Goal: Information Seeking & Learning: Learn about a topic

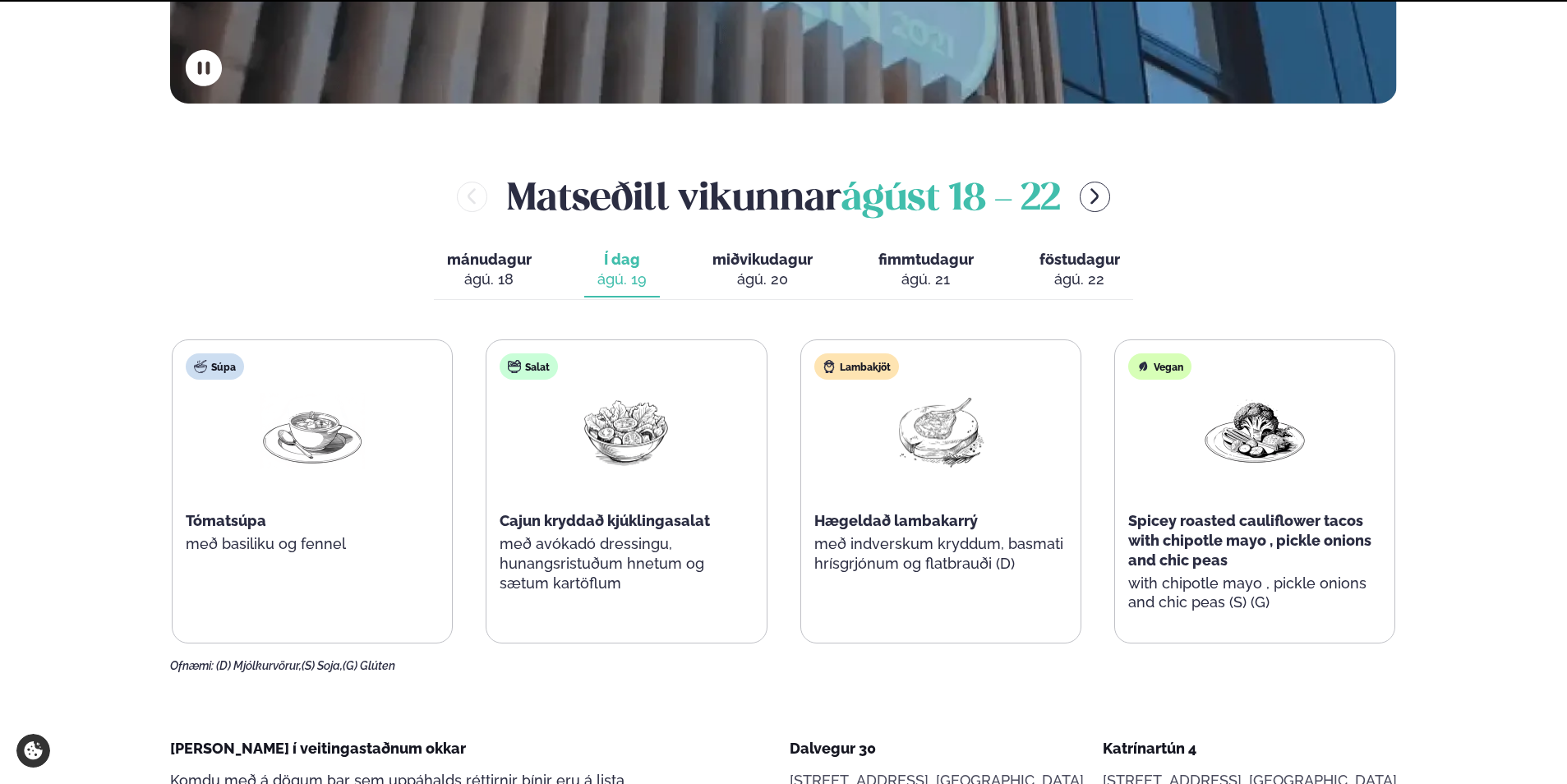
scroll to position [657, 0]
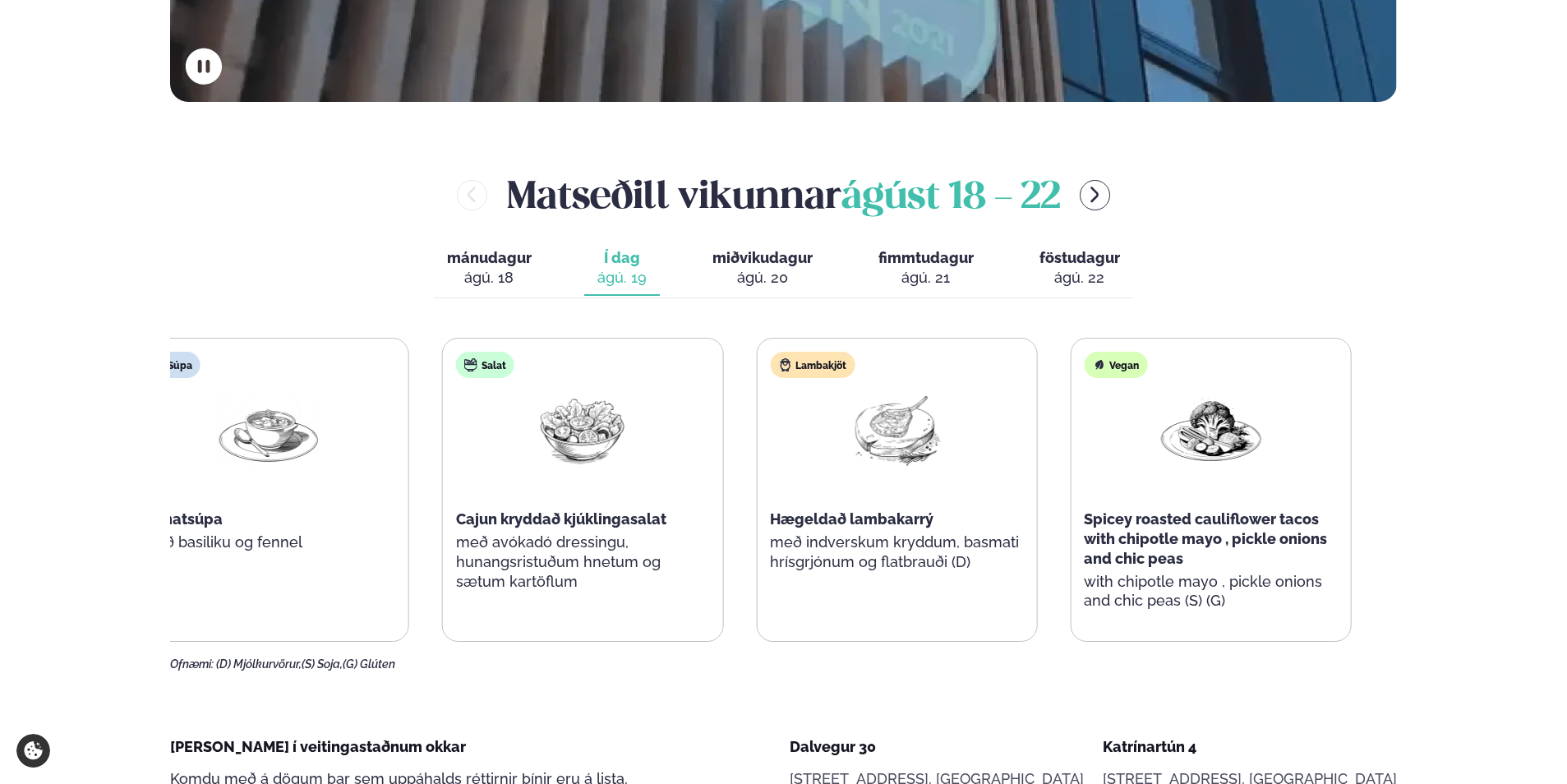
click at [496, 528] on div "Salat Cajun kryddað kjúklingasalat með avókadó dressingu, hunangsristuðum hnetu…" at bounding box center [583, 479] width 279 height 283
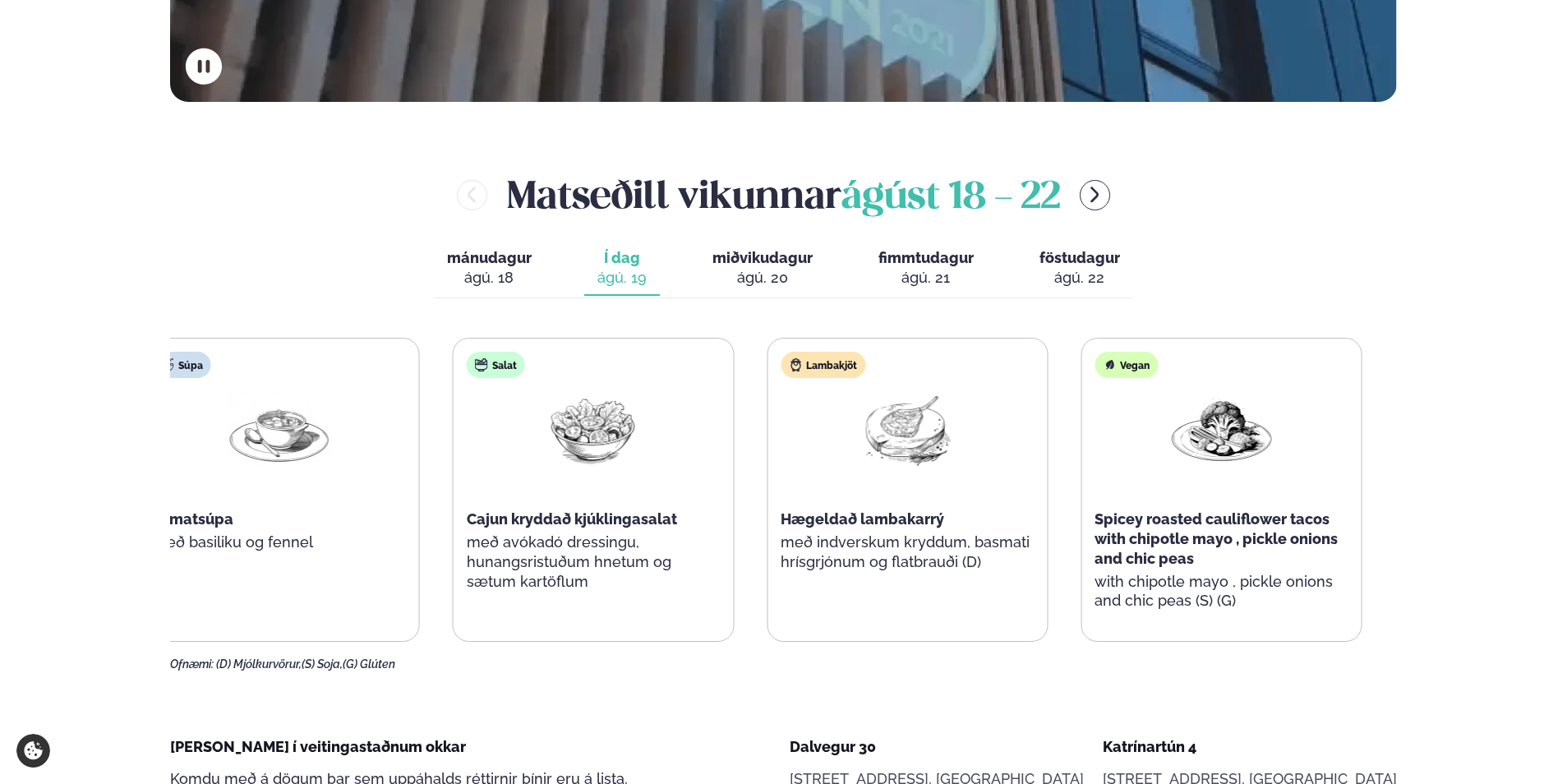
click at [984, 559] on div "Súpa Tómatsúpa með basiliku og fennel Salat Cajun kryddað kjúklingasalat með av…" at bounding box center [751, 489] width 1224 height 304
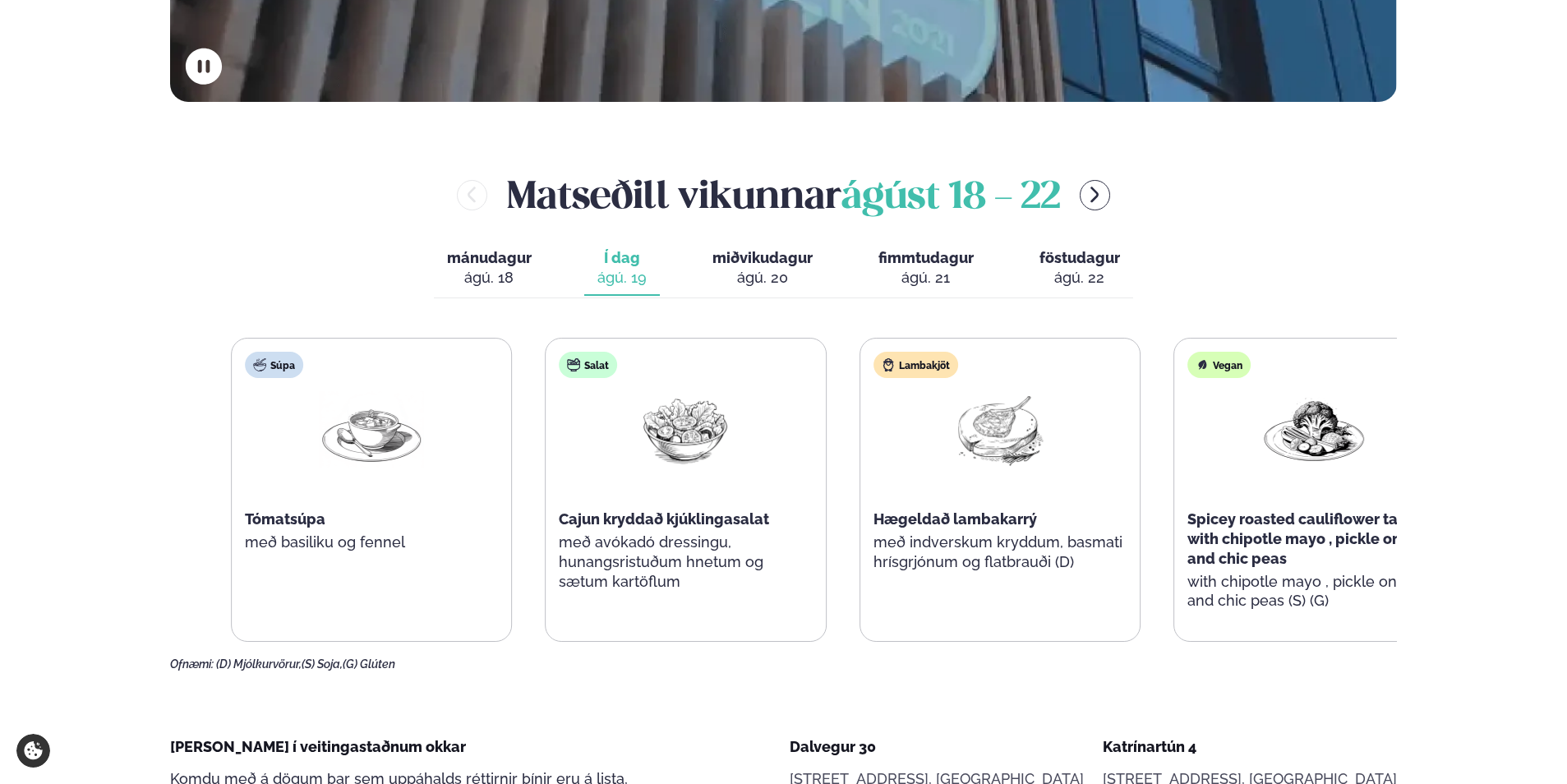
click at [840, 563] on div "Súpa Tómatsúpa með basiliku og fennel Salat Cajun kryddað kjúklingasalat með av…" at bounding box center [843, 489] width 1224 height 304
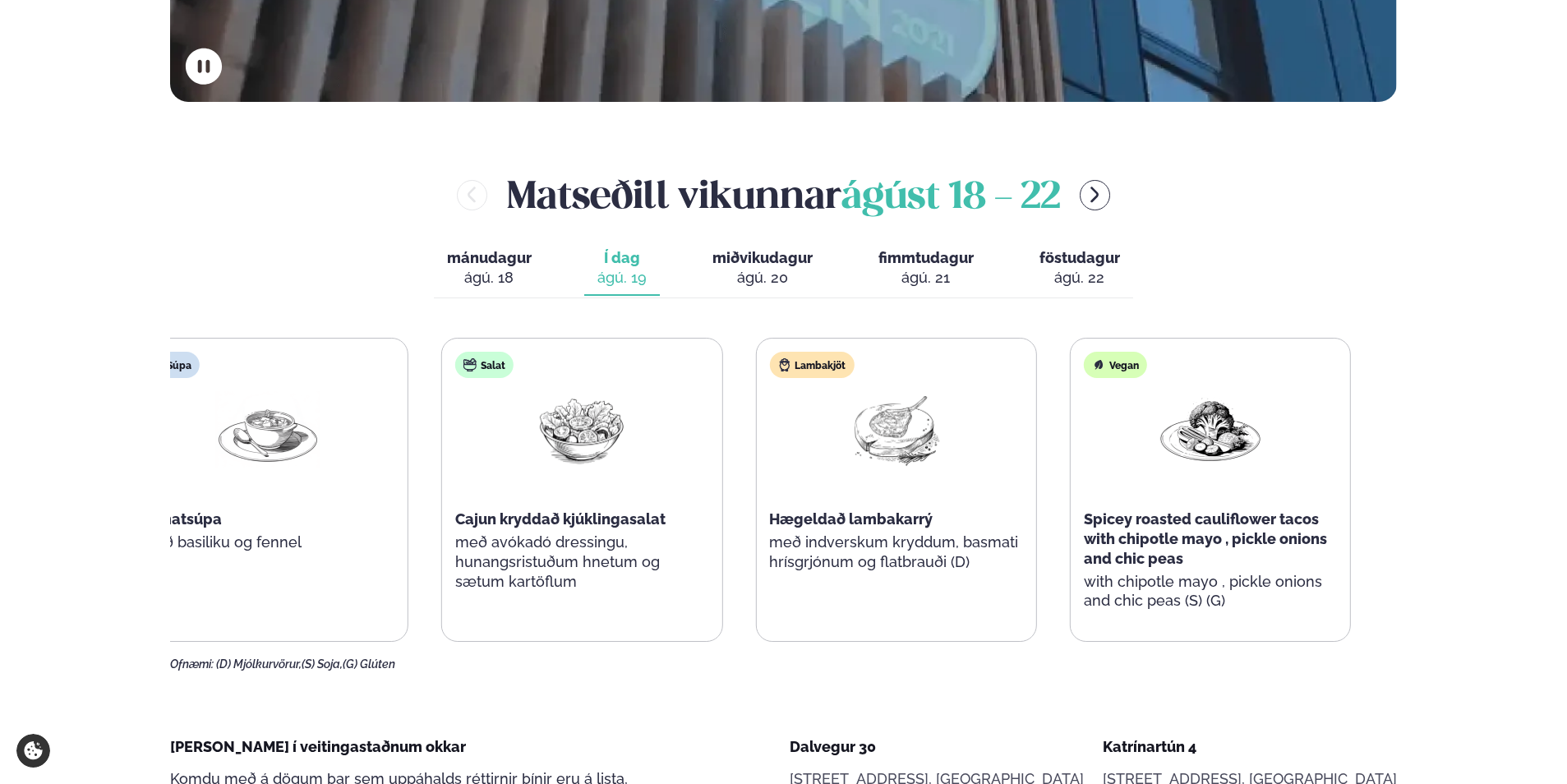
click at [769, 570] on p "með indverskum kryddum, basmati hrísgrjónum og flatbrauði (D)" at bounding box center [895, 551] width 253 height 40
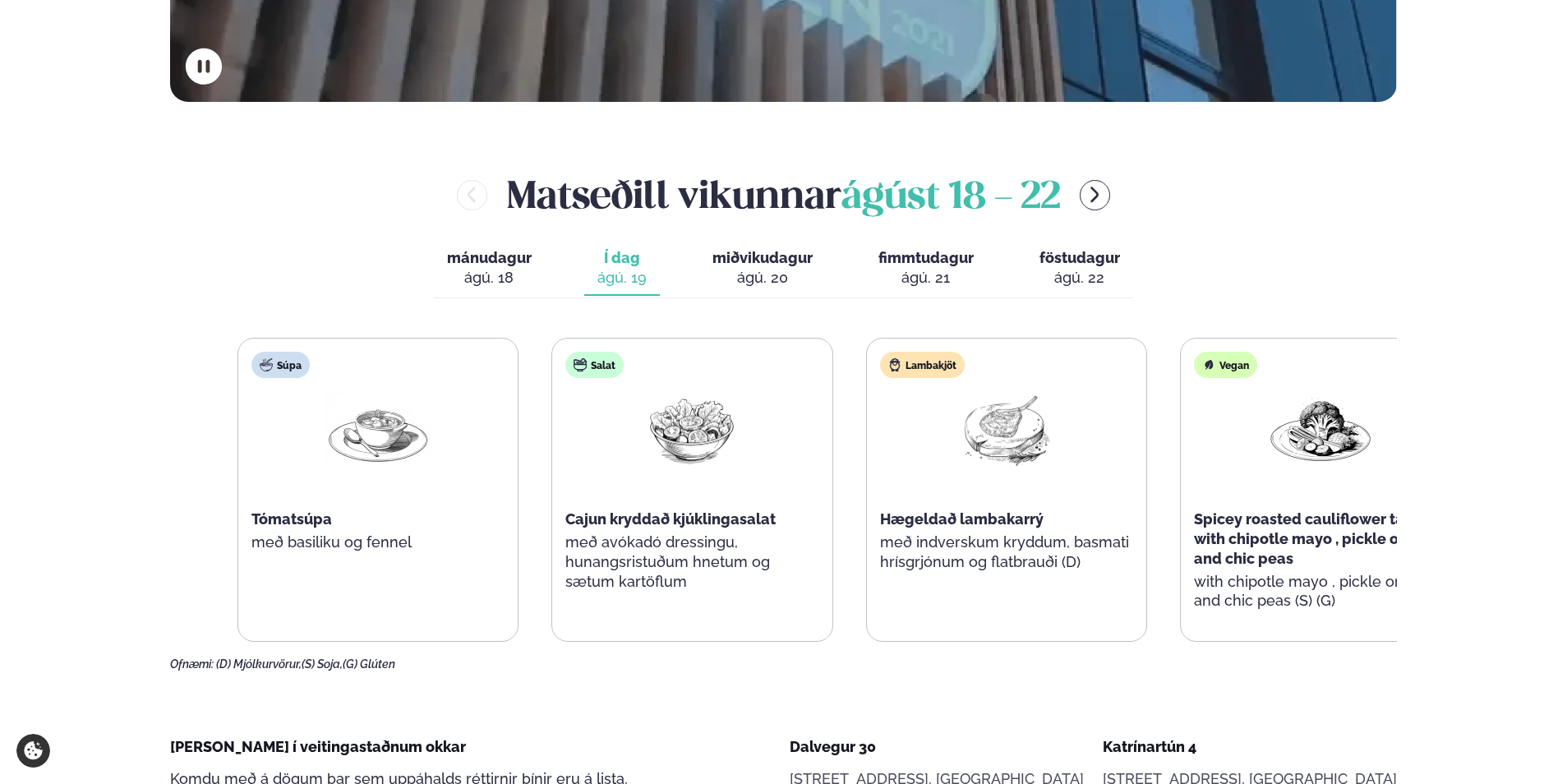
click at [819, 573] on p "með avókadó dressingu, hunangsristuðum hnetum og sætum kartöflum" at bounding box center [692, 561] width 253 height 59
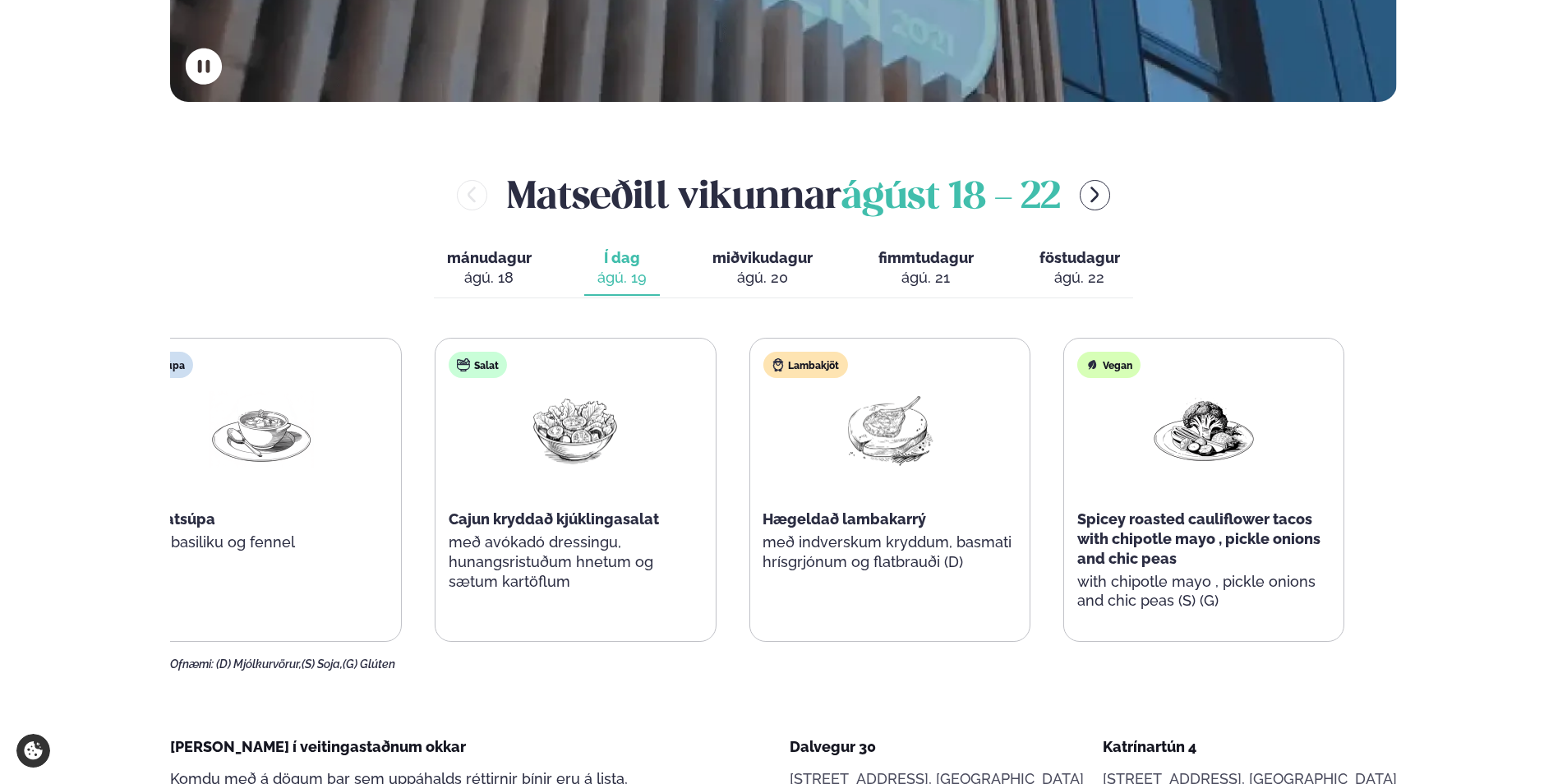
click at [951, 581] on div "Lambakjöt Hægeldað lambakarrý með indverskum kryddum, basmati hrísgrjónum og fl…" at bounding box center [888, 470] width 279 height 263
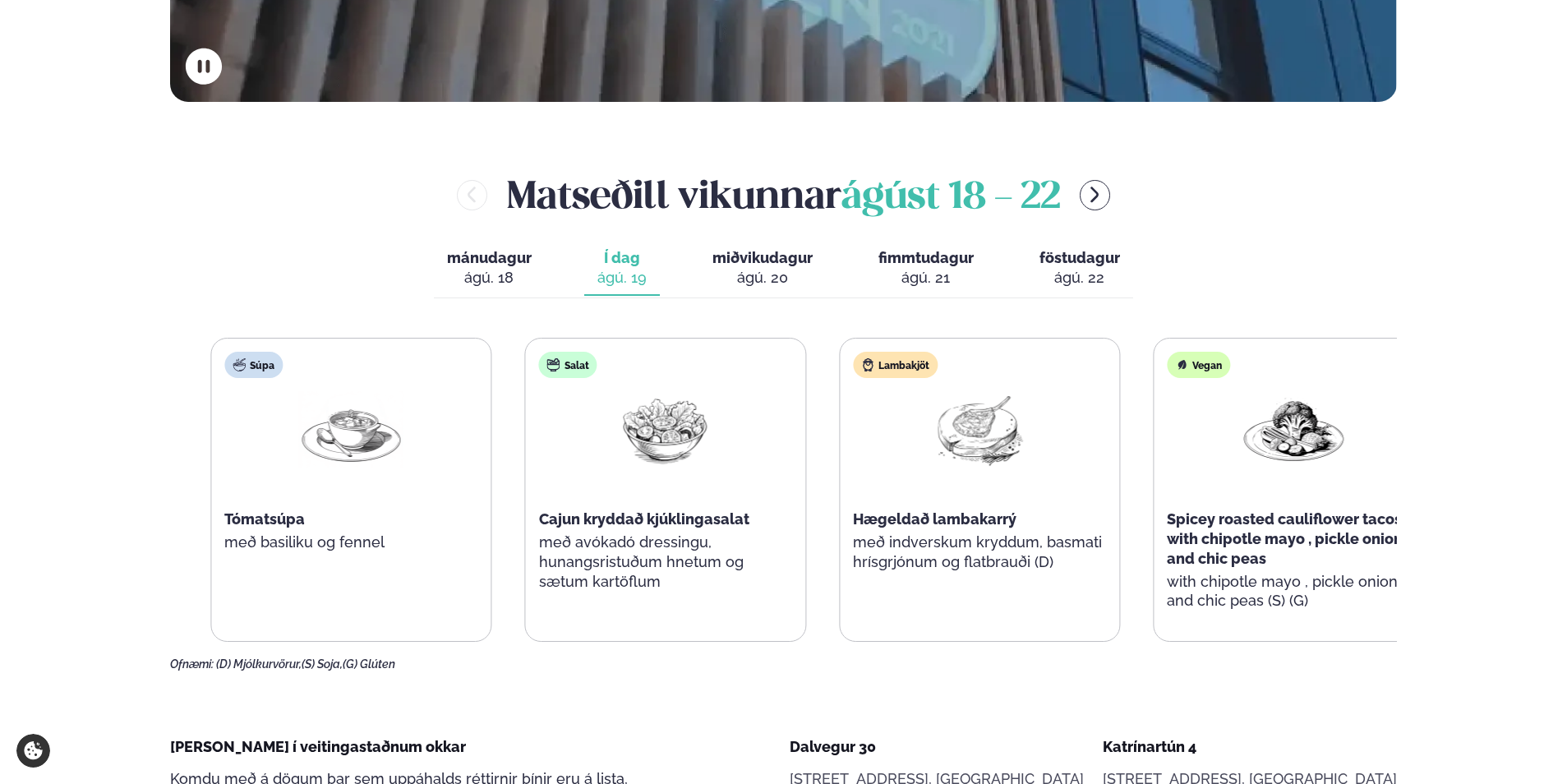
click at [792, 558] on p "með avókadó dressingu, hunangsristuðum hnetum og sætum kartöflum" at bounding box center [665, 561] width 253 height 59
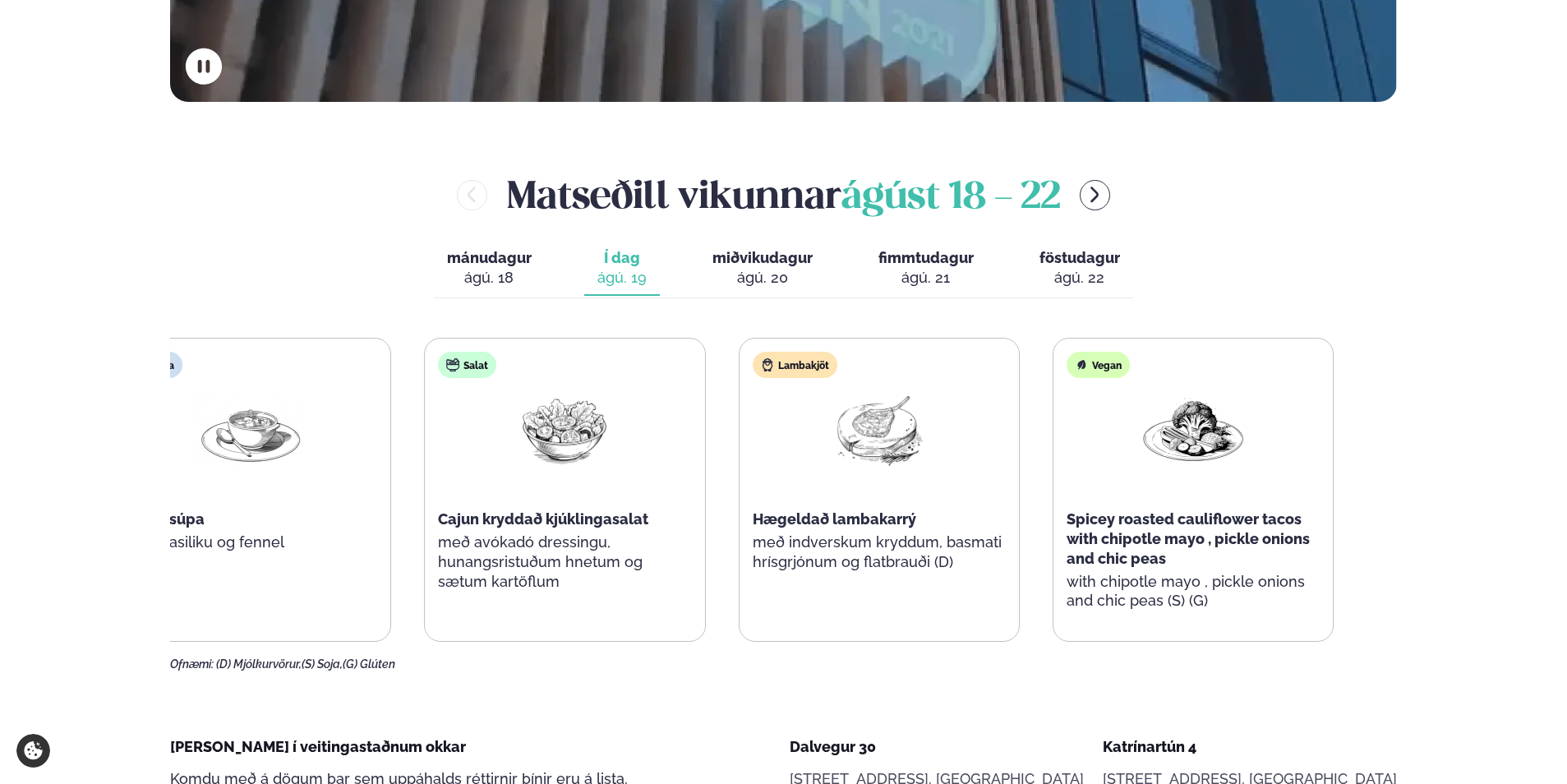
click at [856, 542] on p "með indverskum kryddum, basmati hrísgrjónum og flatbrauði (D)" at bounding box center [879, 551] width 253 height 40
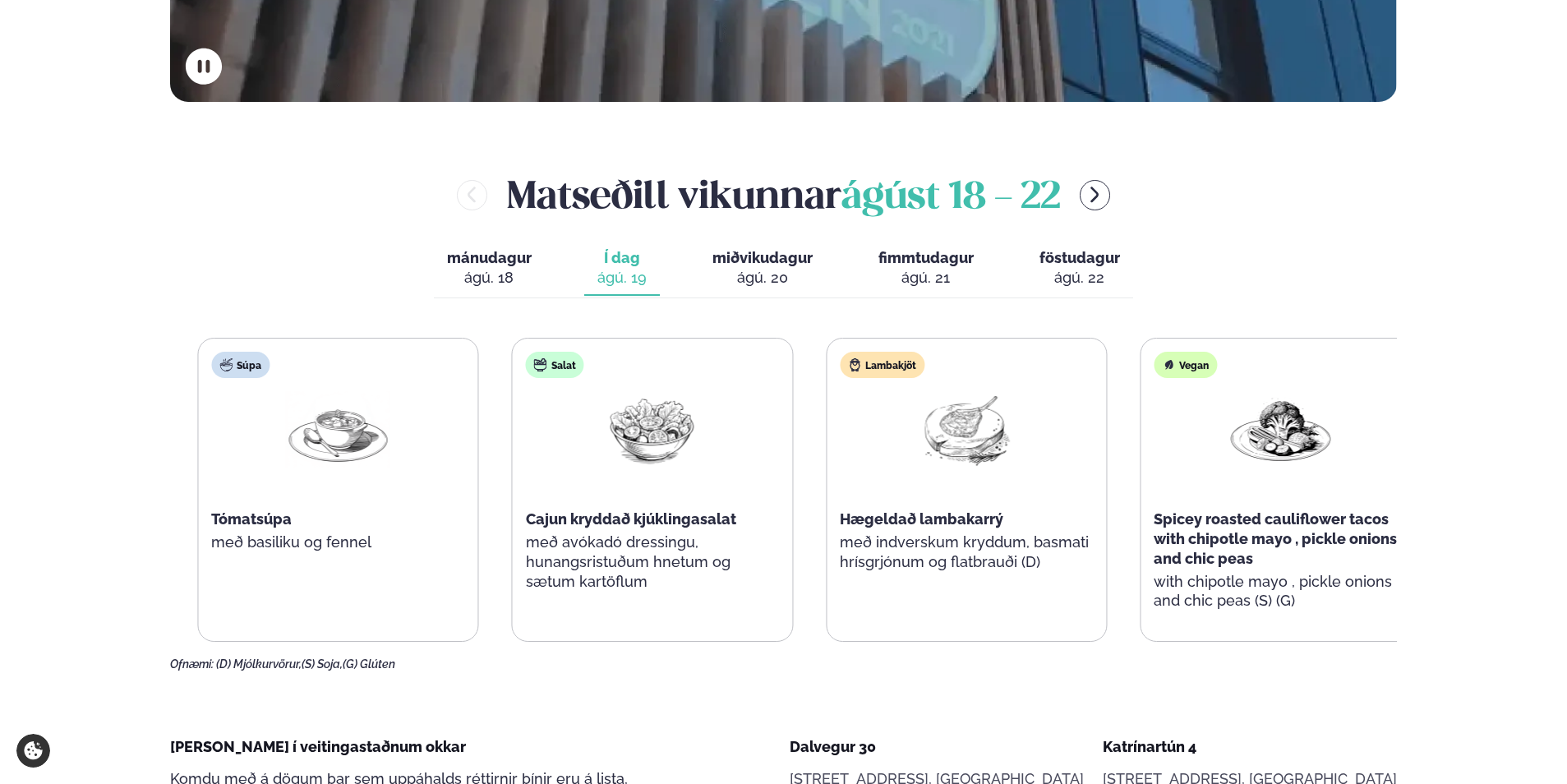
click at [775, 546] on p "með avókadó dressingu, hunangsristuðum hnetum og sætum kartöflum" at bounding box center [652, 561] width 253 height 59
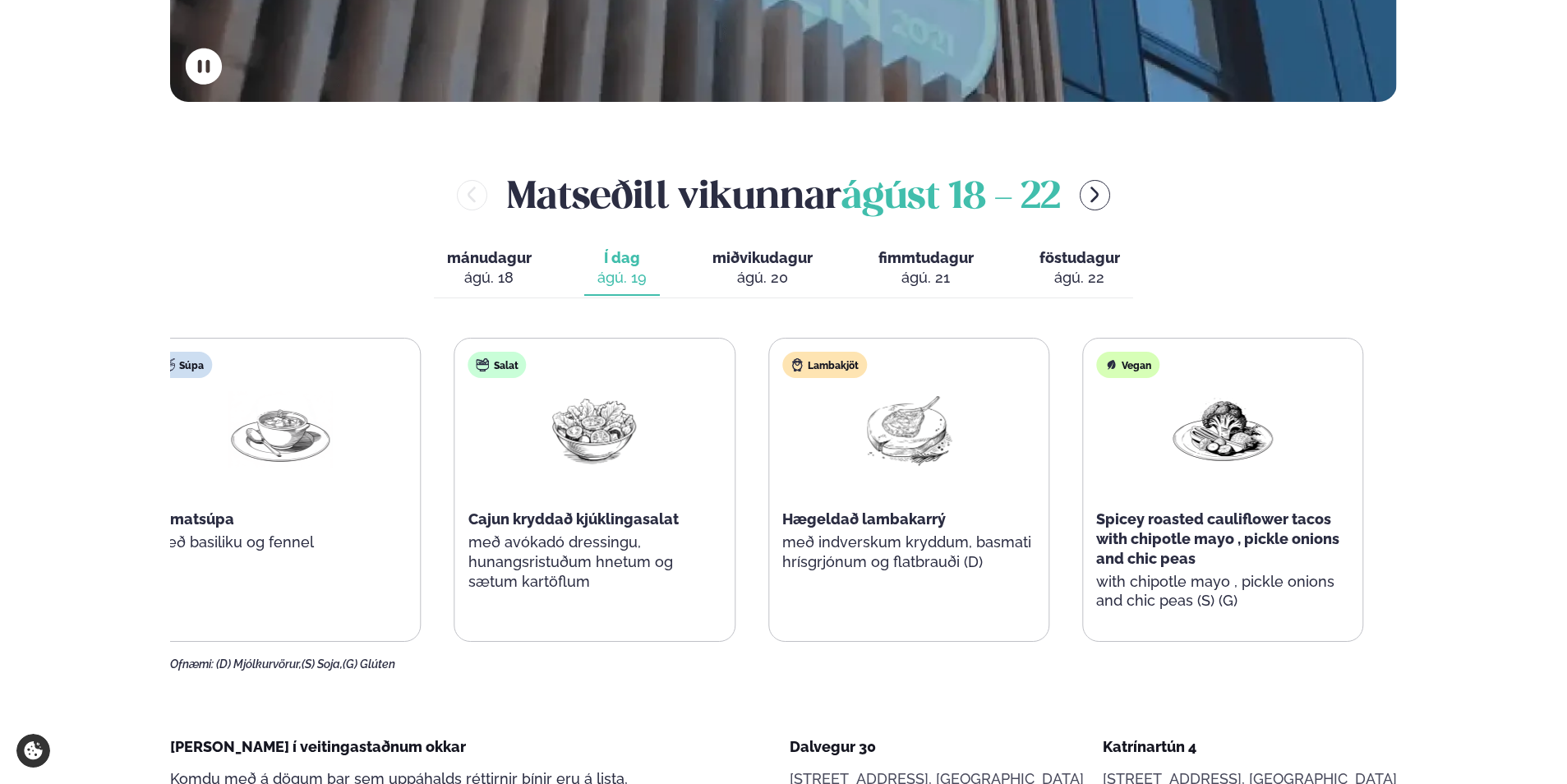
click at [910, 542] on p "með indverskum kryddum, basmati hrísgrjónum og flatbrauði (D)" at bounding box center [909, 551] width 253 height 40
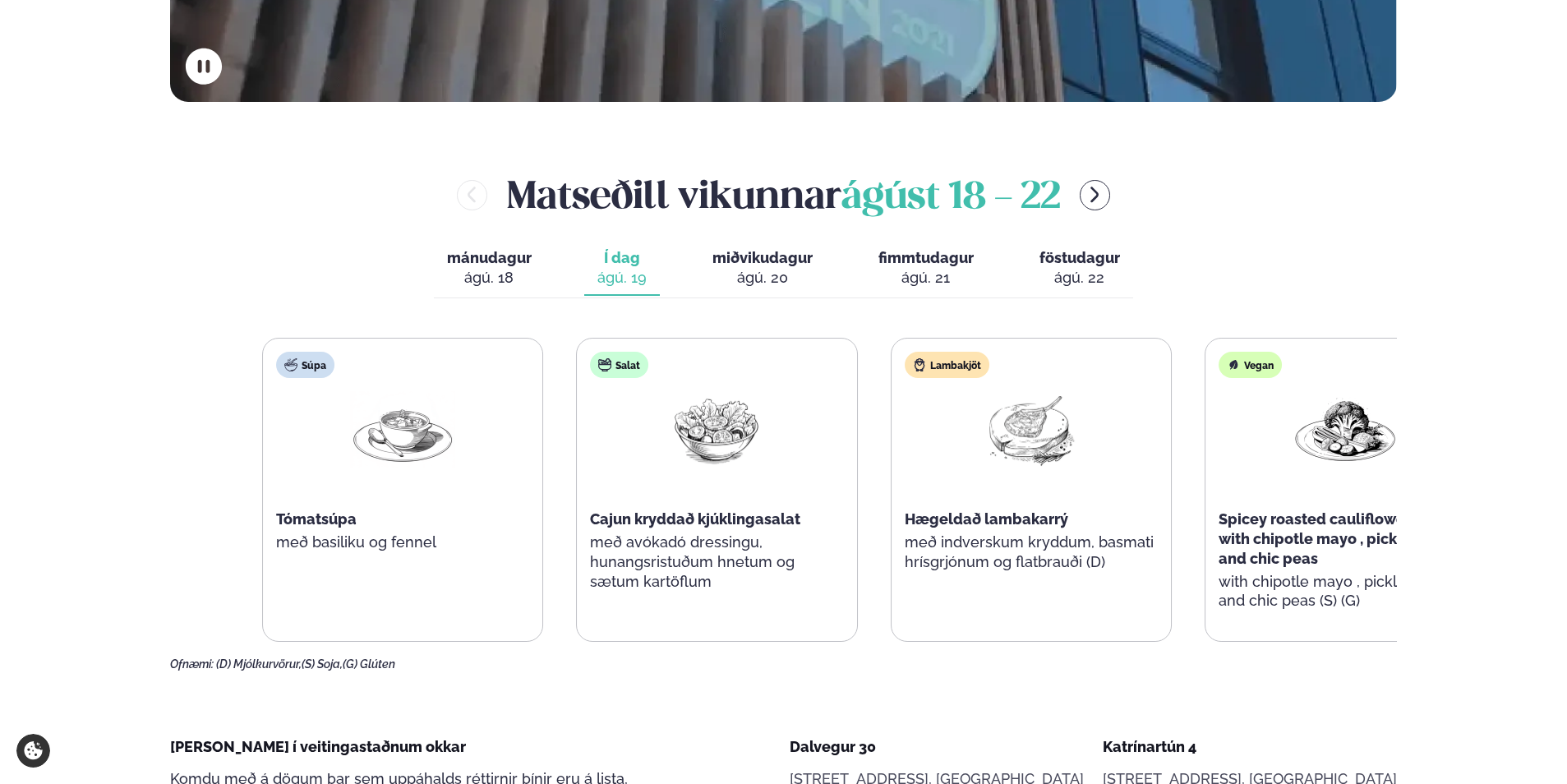
click at [717, 525] on span "Cajun kryddað kjúklingasalat" at bounding box center [695, 519] width 211 height 18
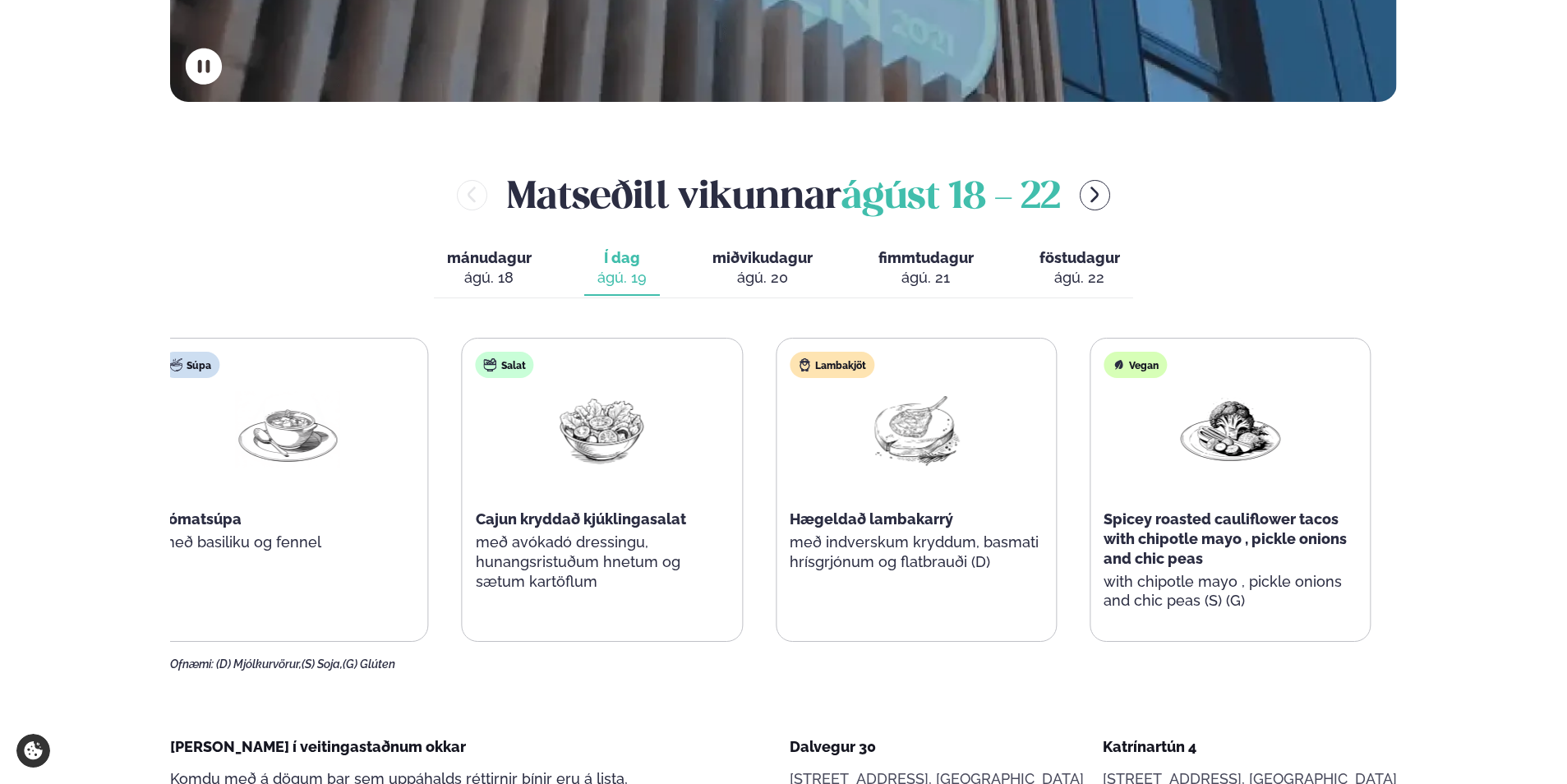
click at [850, 515] on span "Hægeldað lambakarrý" at bounding box center [872, 519] width 164 height 18
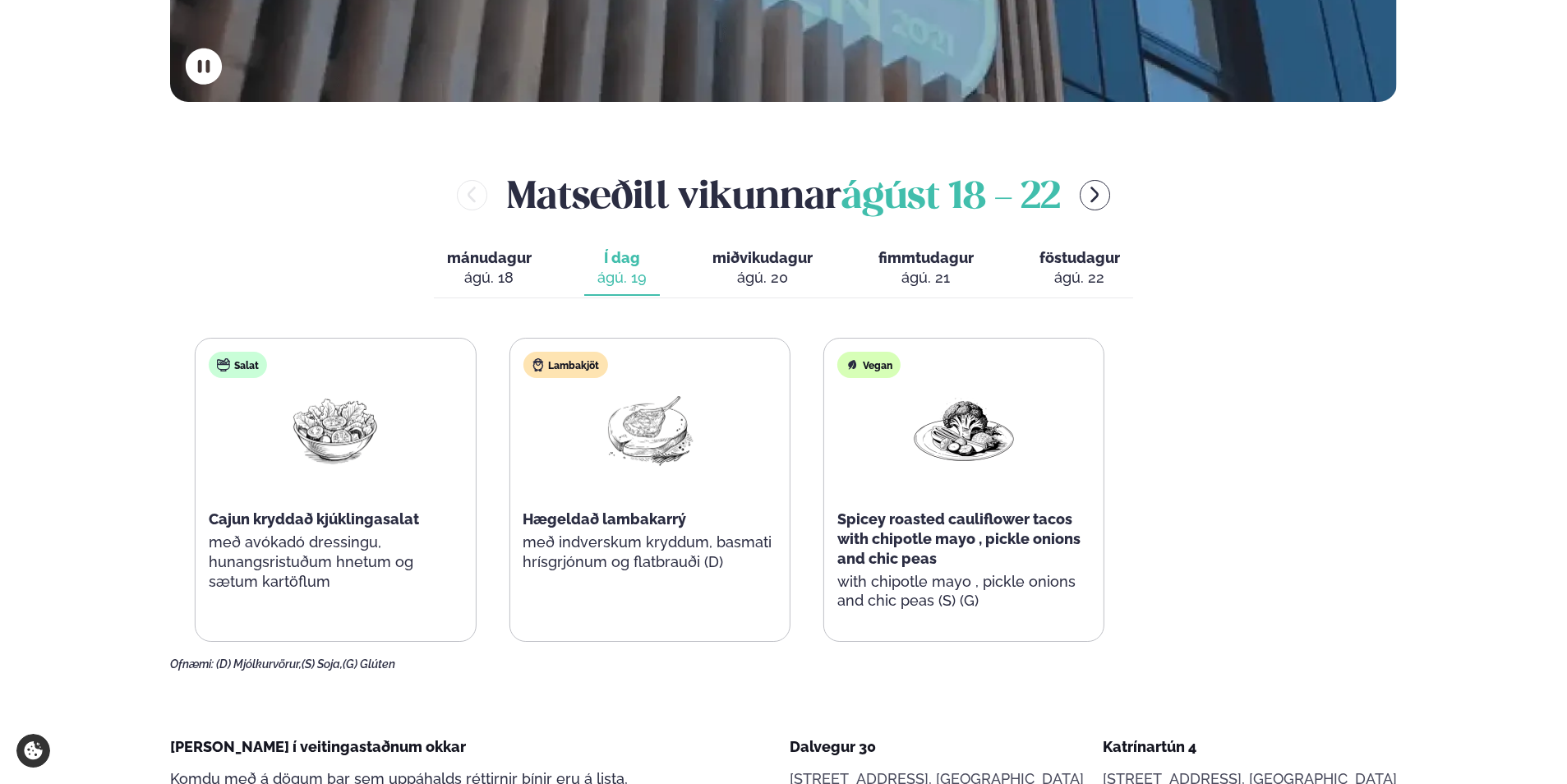
click at [453, 557] on div "Súpa Tómatsúpa með basiliku og fennel Salat Cajun kryddað kjúklingasalat með av…" at bounding box center [493, 489] width 1224 height 304
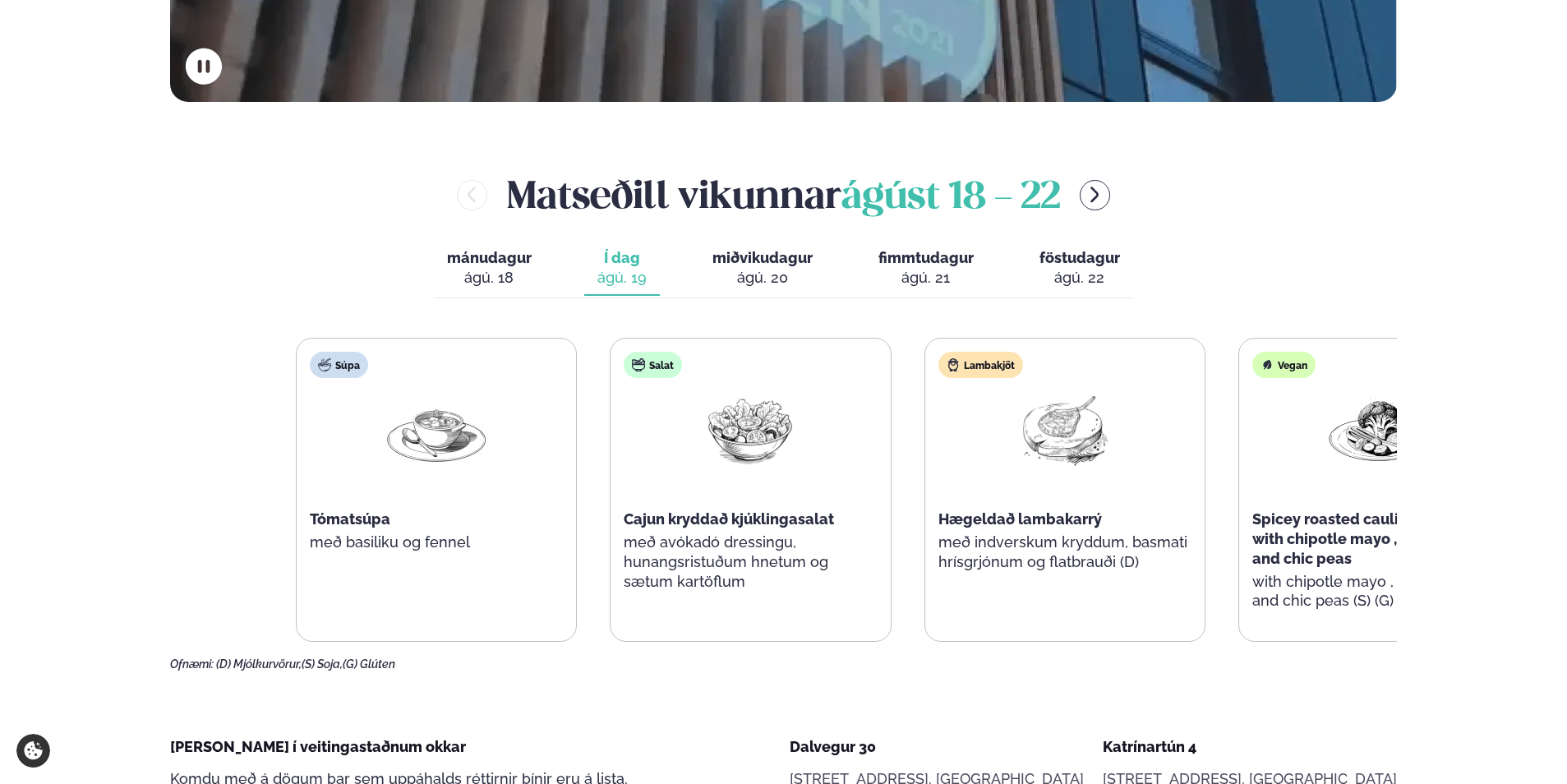
click at [1020, 474] on div "Súpa Tómatsúpa með basiliku og fennel Salat Cajun kryddað kjúklingasalat með av…" at bounding box center [908, 489] width 1224 height 304
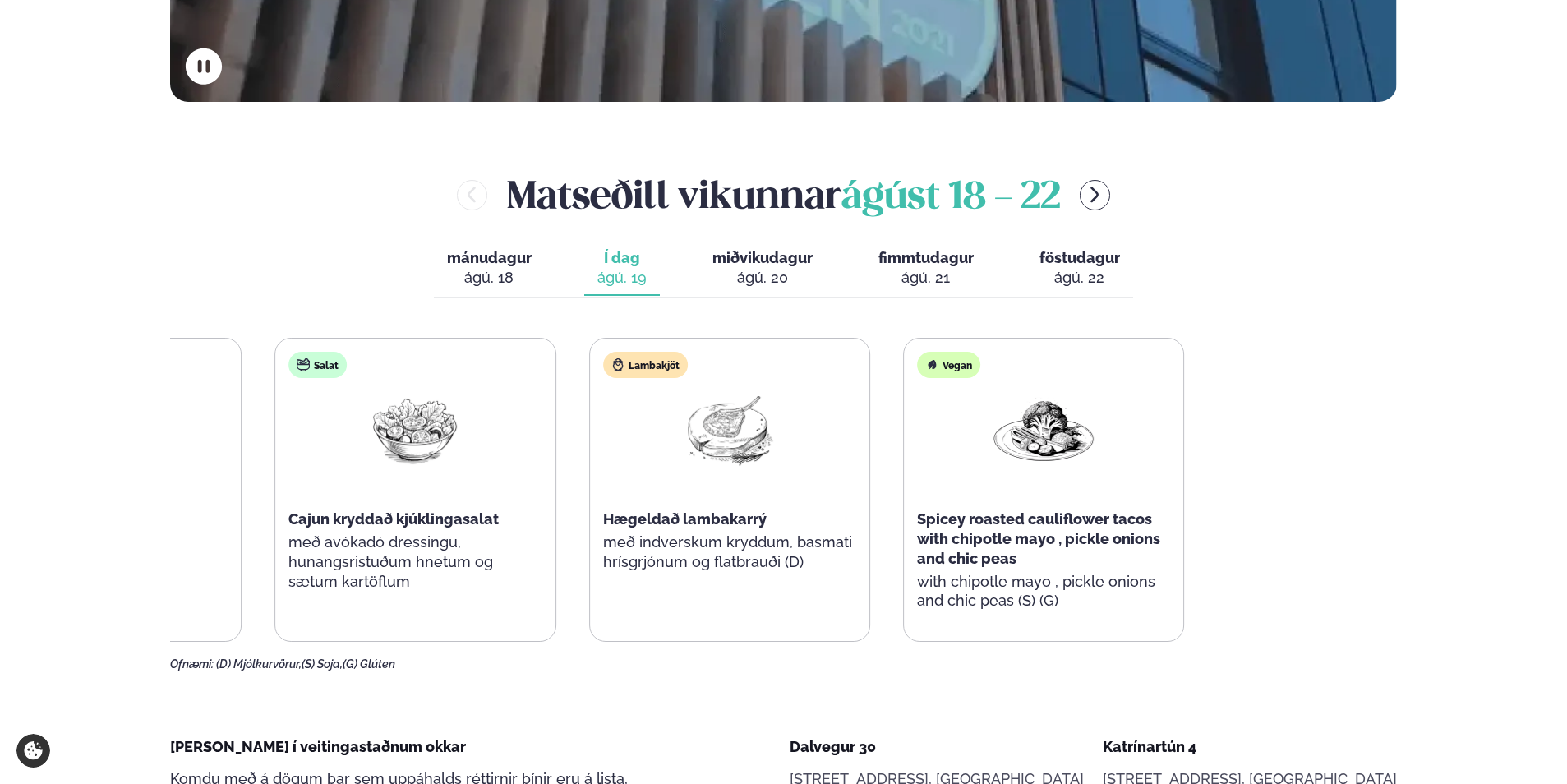
click at [568, 418] on div "Súpa Tómatsúpa með basiliku og fennel Salat Cajun kryddað kjúklingasalat með av…" at bounding box center [572, 489] width 1224 height 304
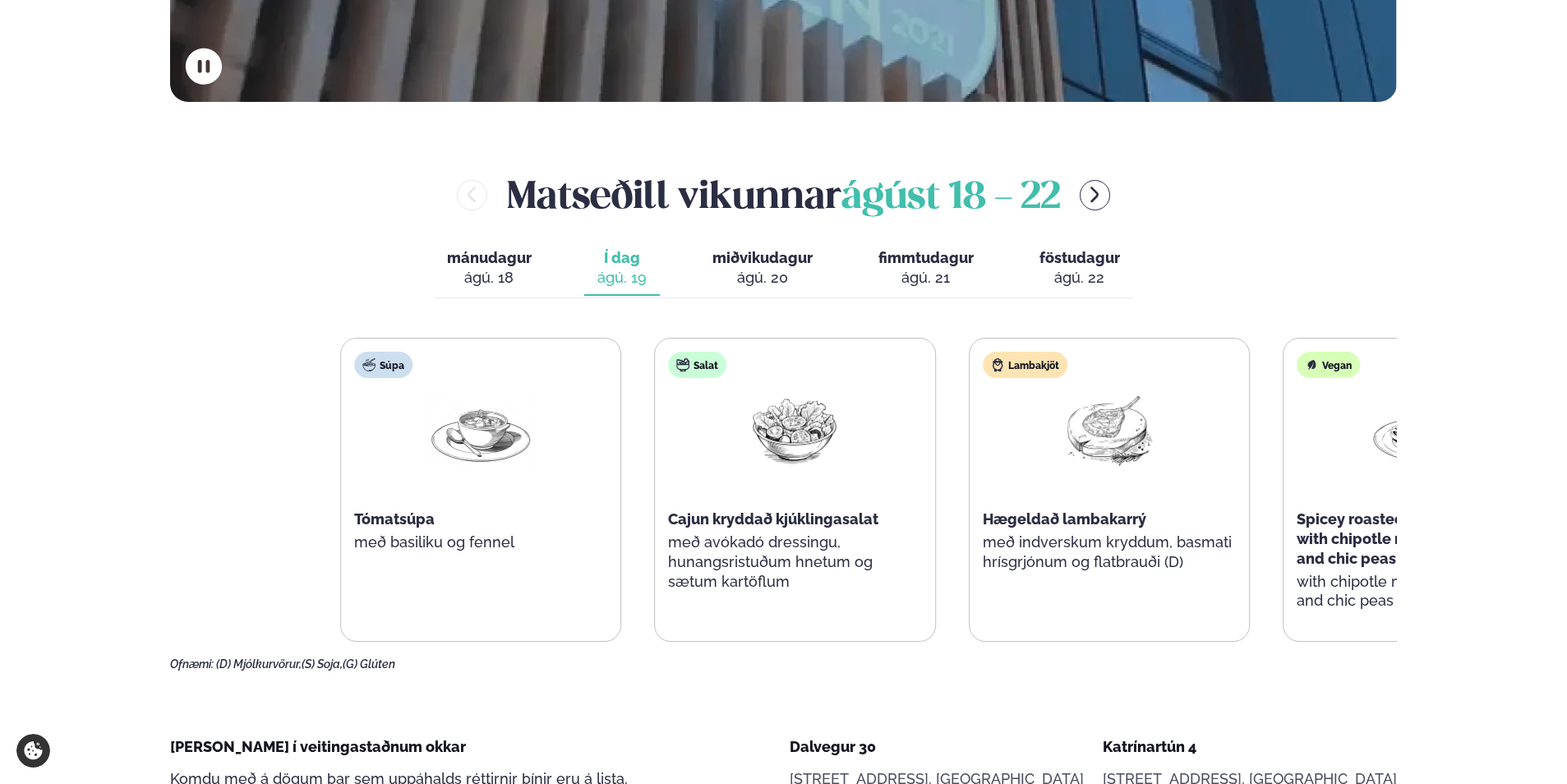
click at [1059, 530] on div "Súpa Tómatsúpa með basiliku og fennel Salat Cajun kryddað kjúklingasalat með av…" at bounding box center [952, 489] width 1224 height 304
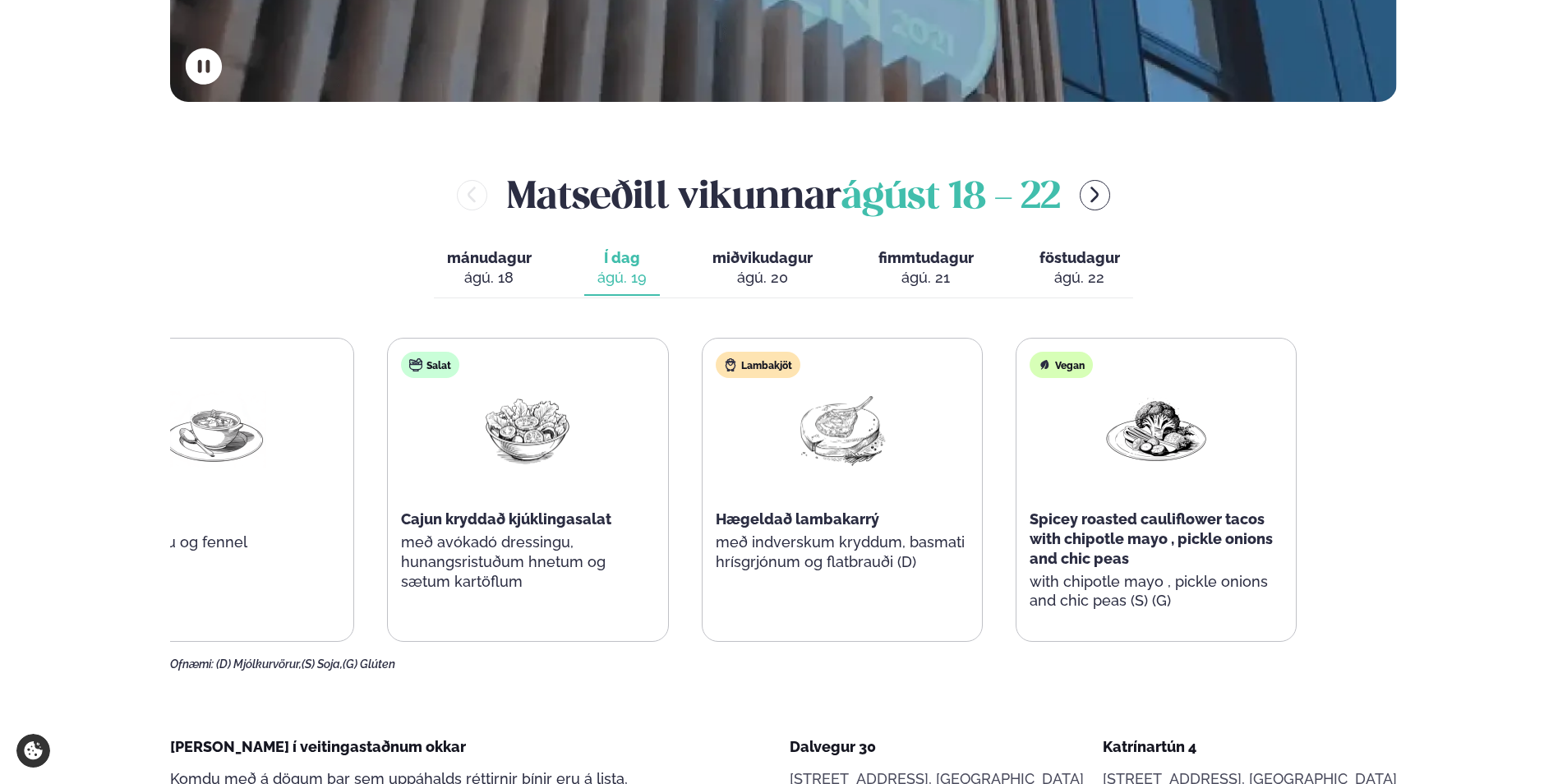
click at [1017, 526] on div "Vegan Spicey roasted cauliflower tacos with chipotle mayo , pickle onions and c…" at bounding box center [1156, 489] width 279 height 302
